Goal: Task Accomplishment & Management: Use online tool/utility

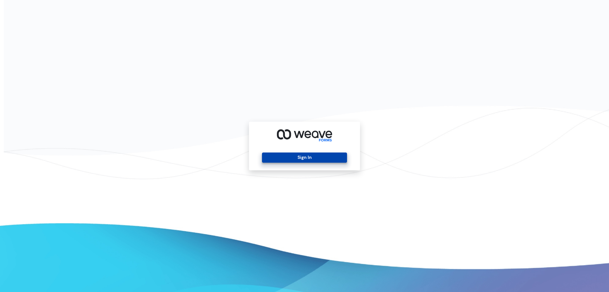
click at [312, 156] on button "Sign In" at bounding box center [304, 157] width 85 height 10
